Goal: Find specific page/section: Find specific page/section

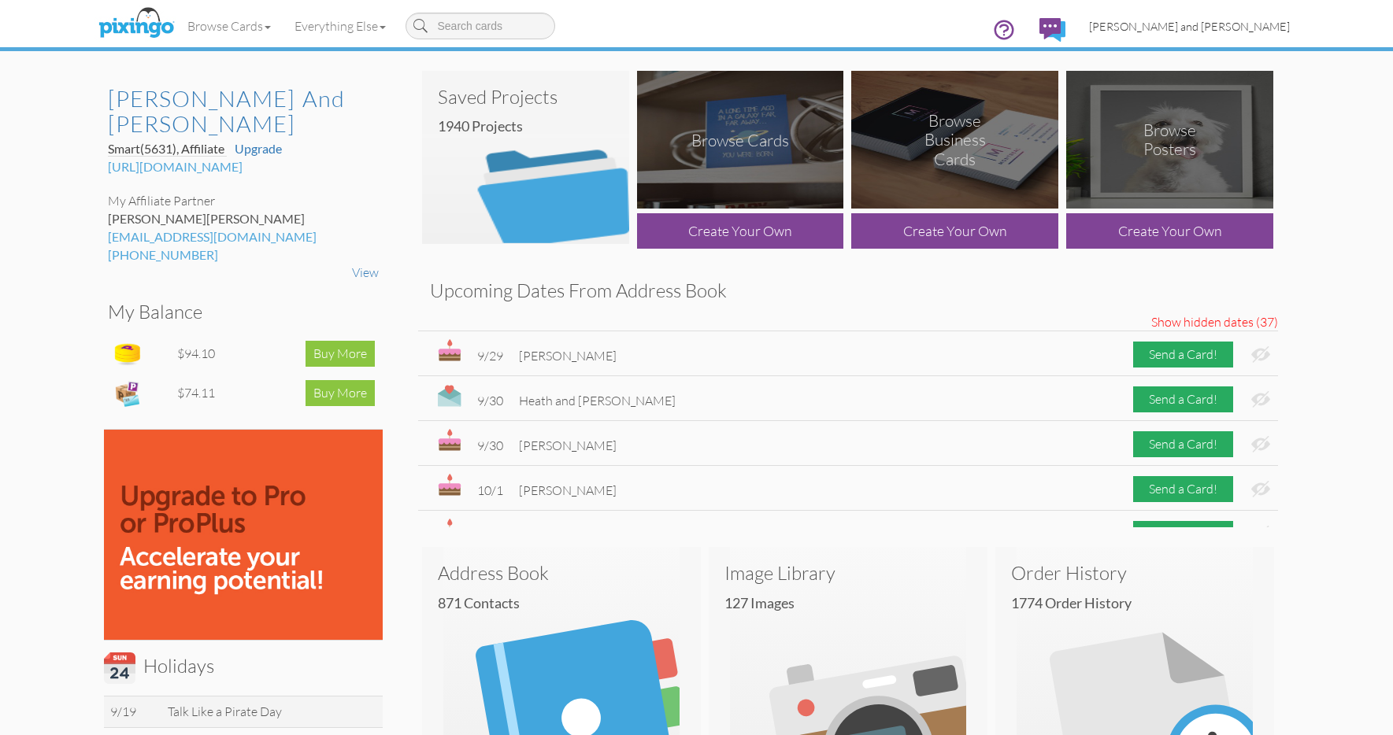
click at [1210, 35] on link "[PERSON_NAME] and [PERSON_NAME]" at bounding box center [1189, 26] width 224 height 40
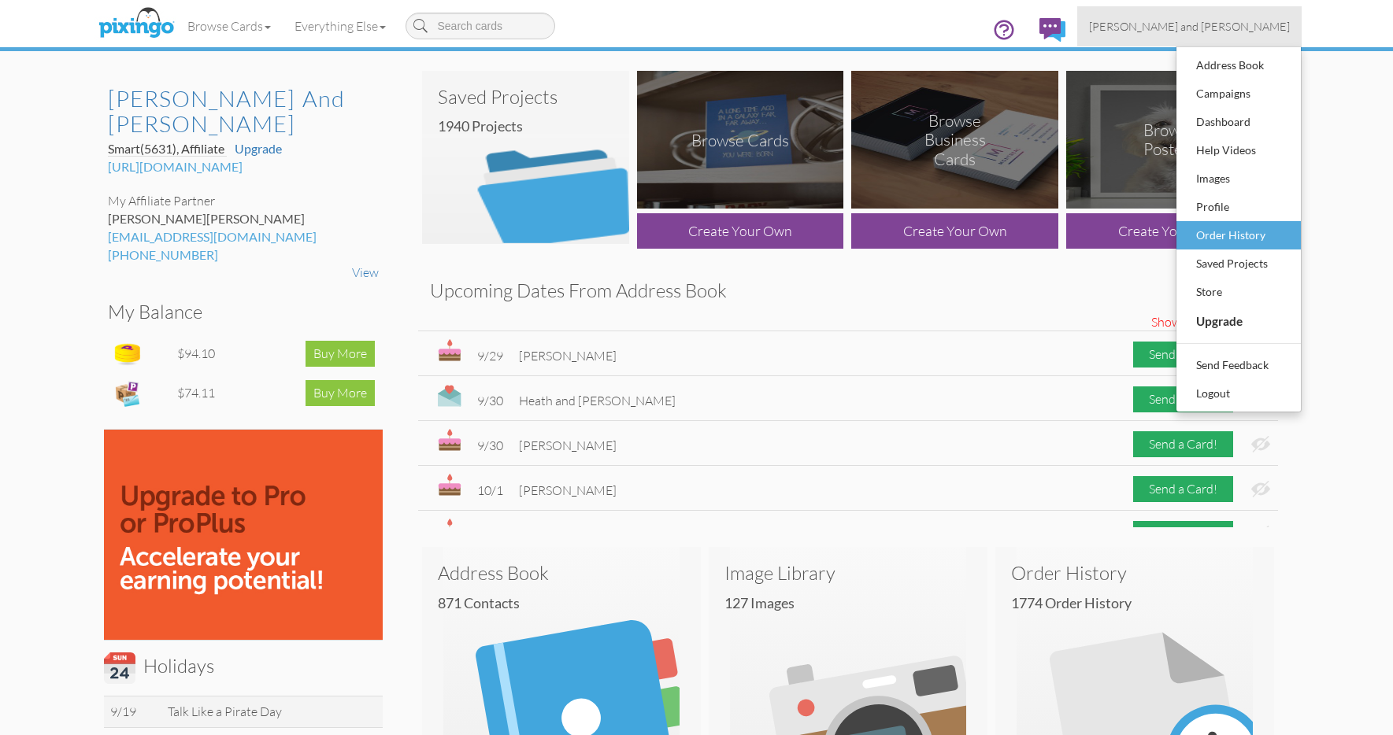
click at [1206, 228] on div "Order History" at bounding box center [1238, 236] width 93 height 24
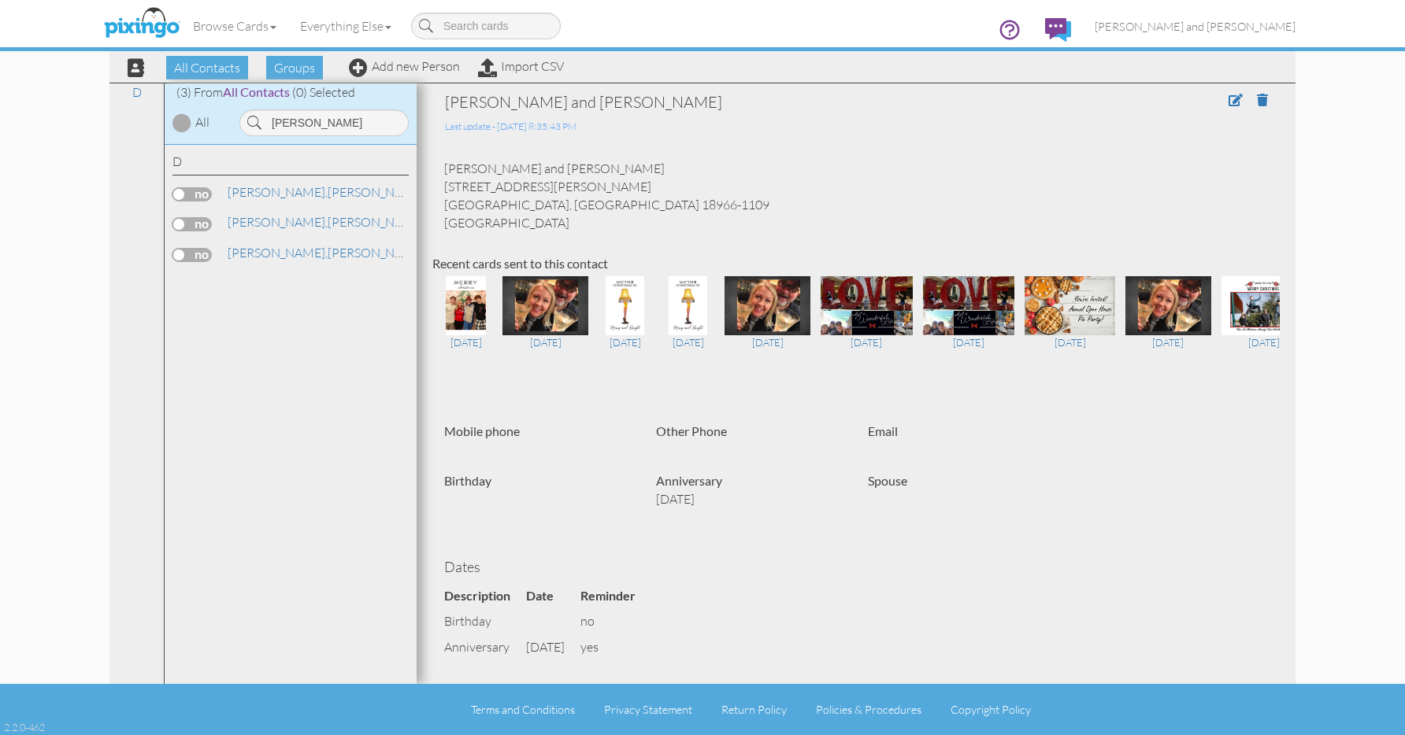
scroll to position [71, 0]
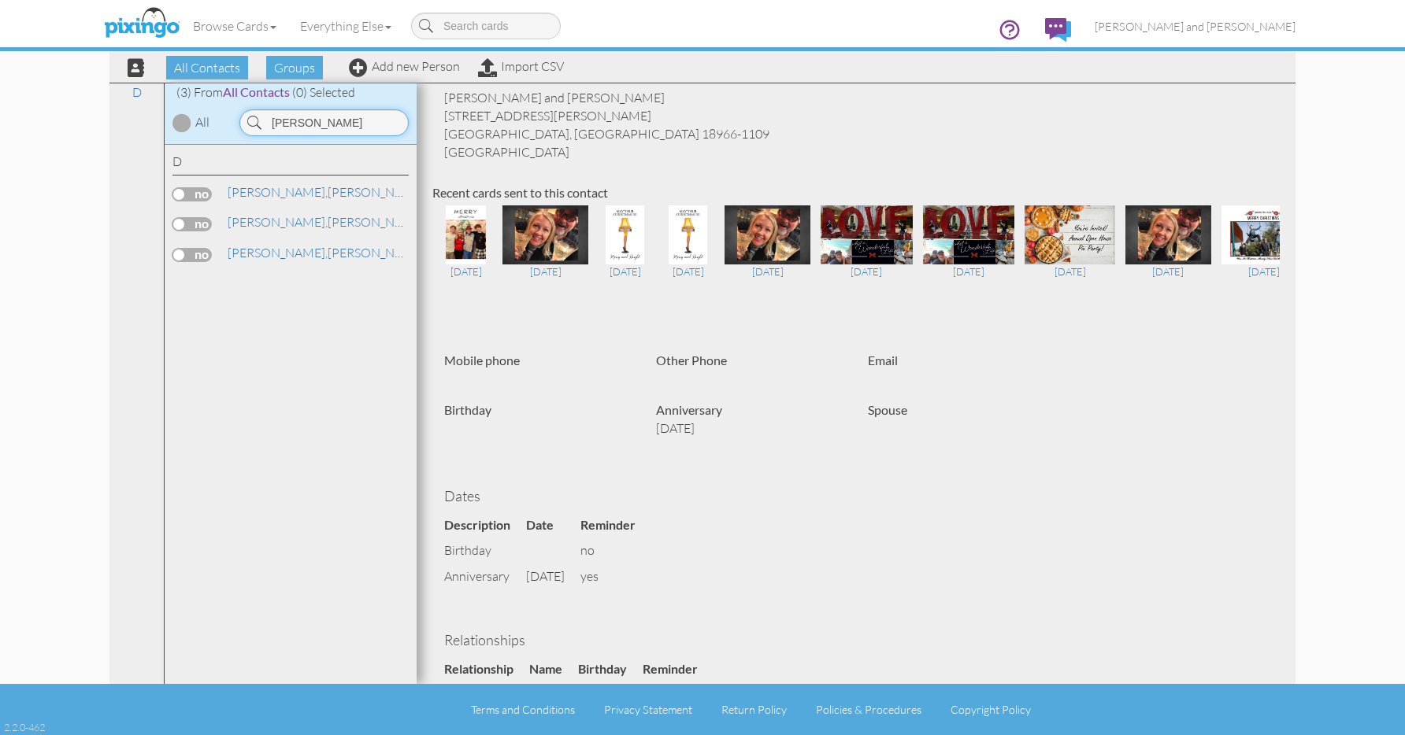
click at [359, 121] on input "Delp" at bounding box center [323, 122] width 169 height 27
type input "fett"
click at [263, 244] on link "Fett, Donna" at bounding box center [288, 252] width 125 height 19
